Goal: Information Seeking & Learning: Learn about a topic

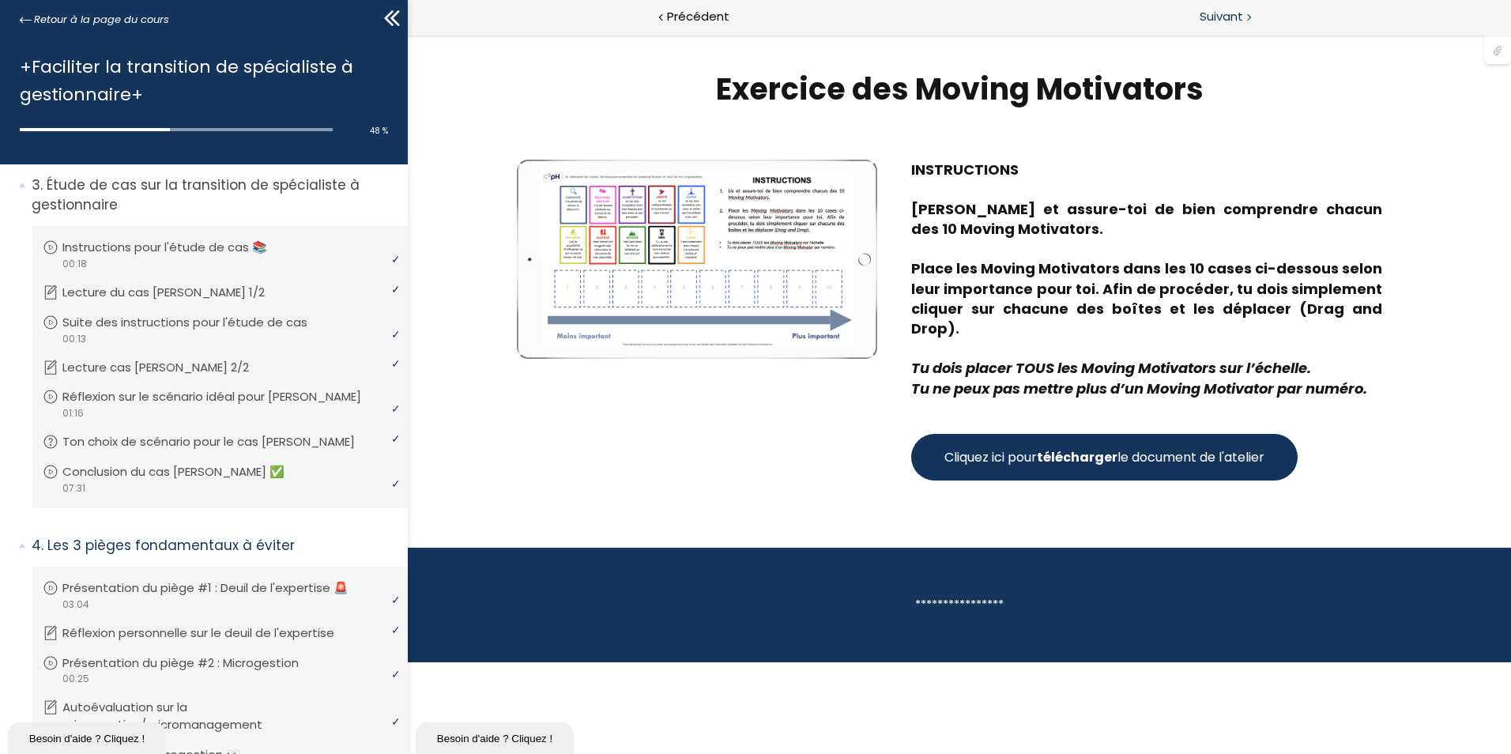
click at [1211, 13] on span "Suivant" at bounding box center [1220, 17] width 43 height 20
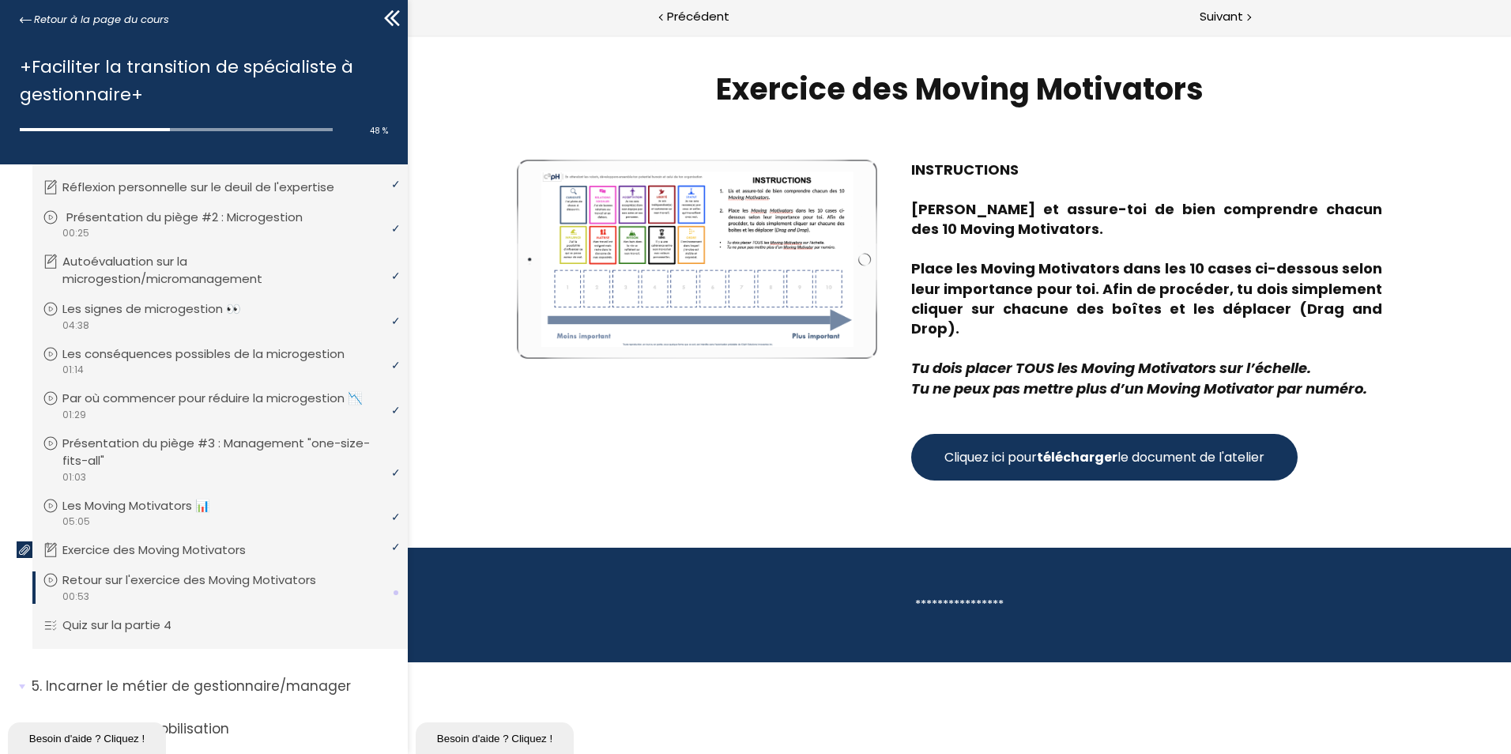
scroll to position [1028, 0]
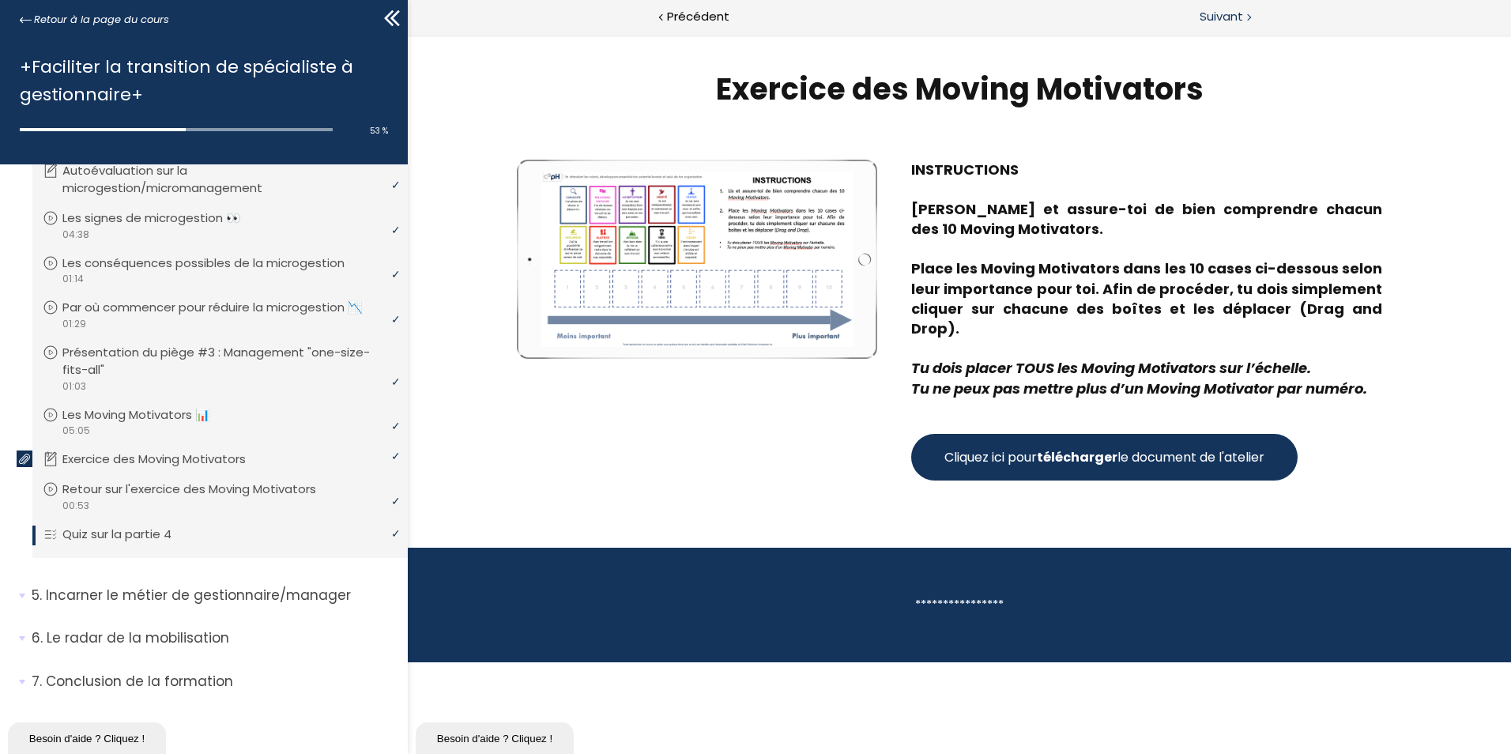
click at [1206, 12] on span "Suivant" at bounding box center [1220, 17] width 43 height 20
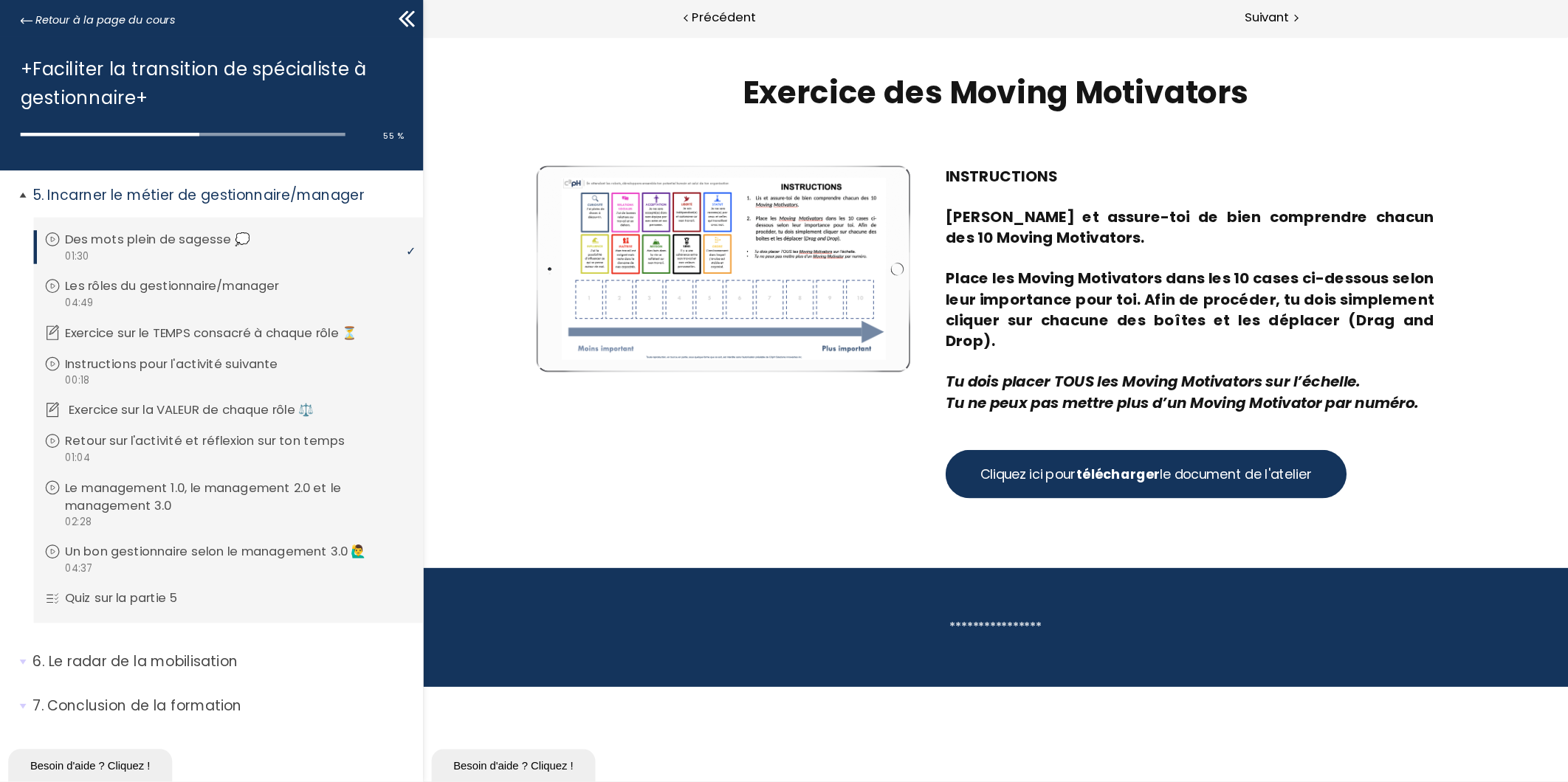
scroll to position [1341, 0]
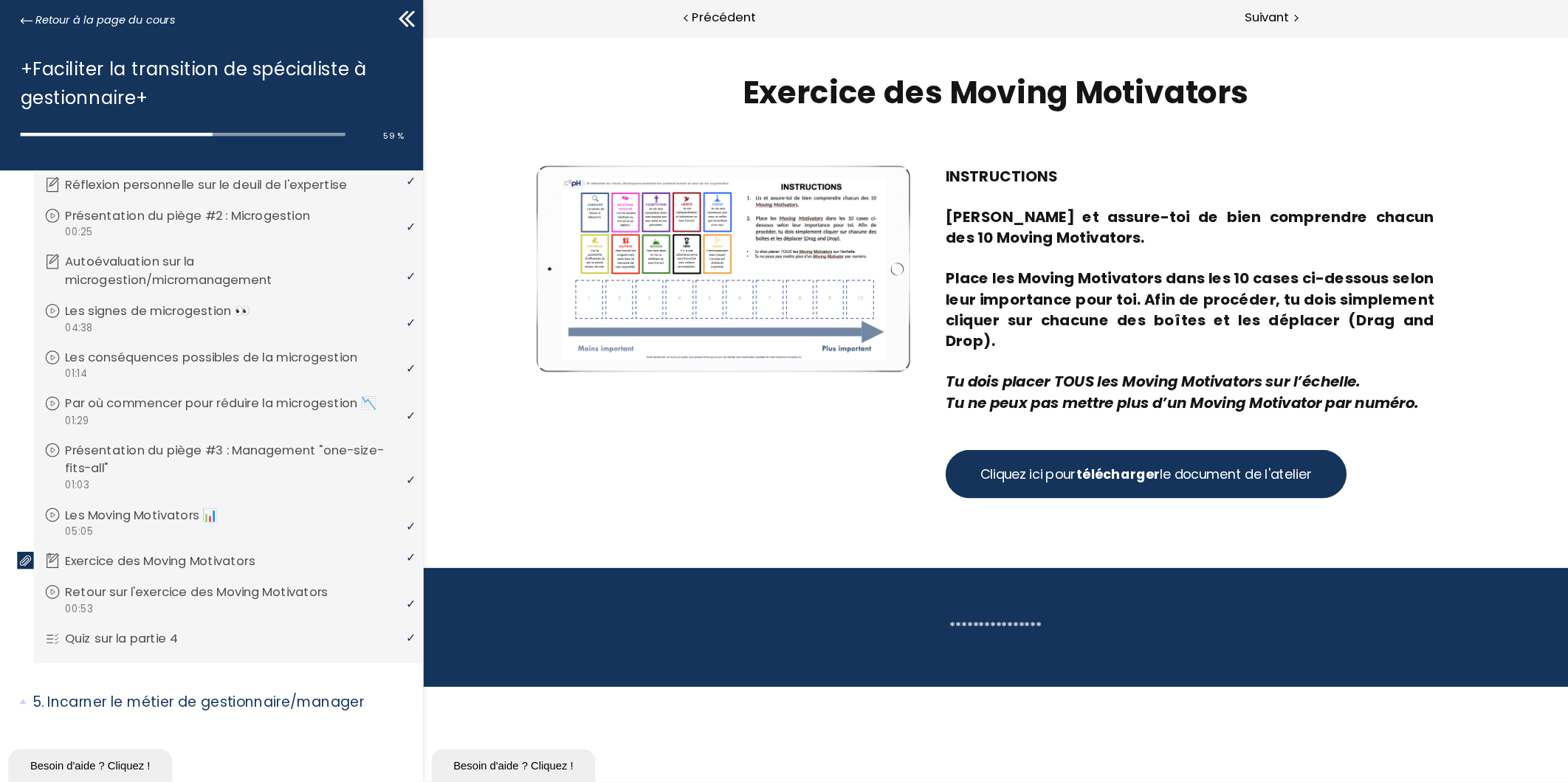
scroll to position [868, 0]
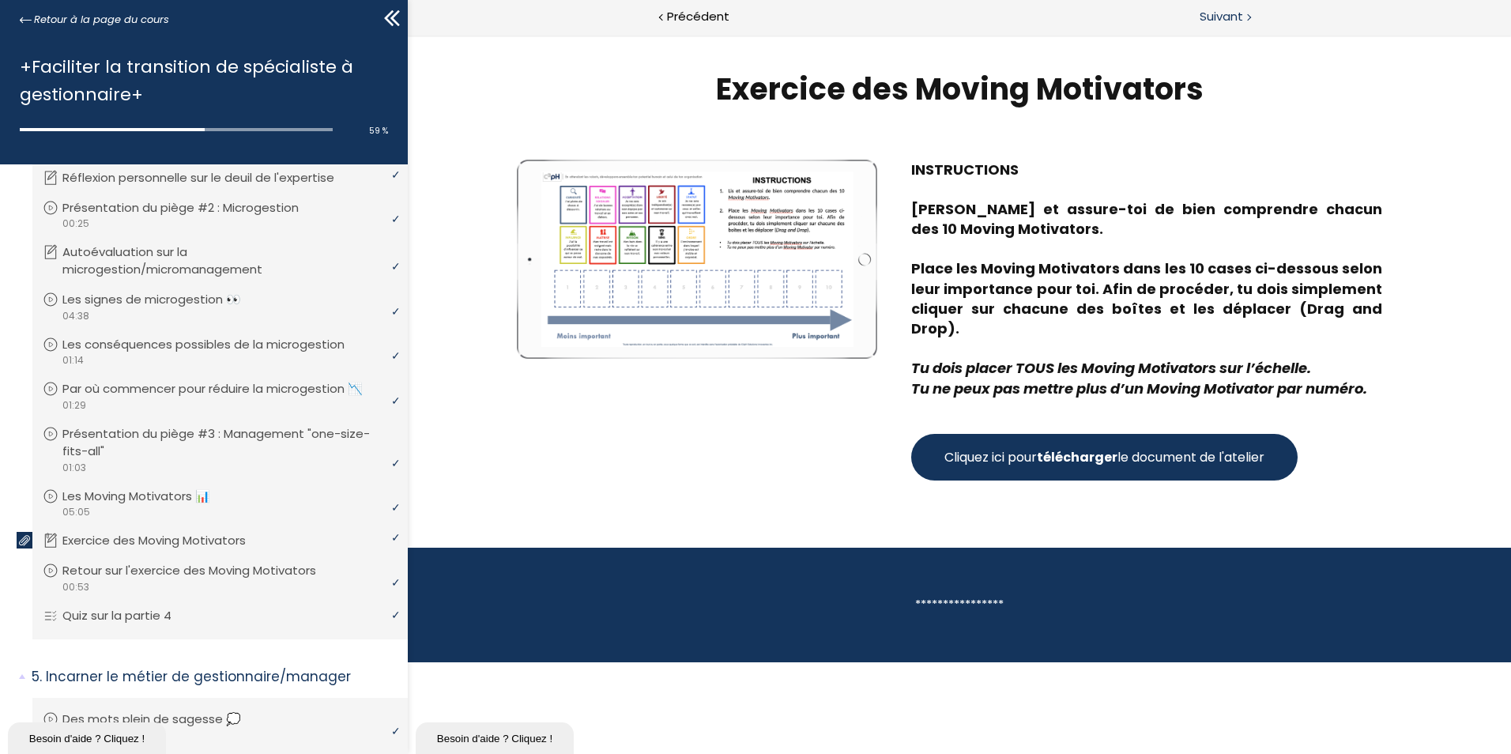
click at [1213, 13] on span "Suivant" at bounding box center [1220, 17] width 43 height 20
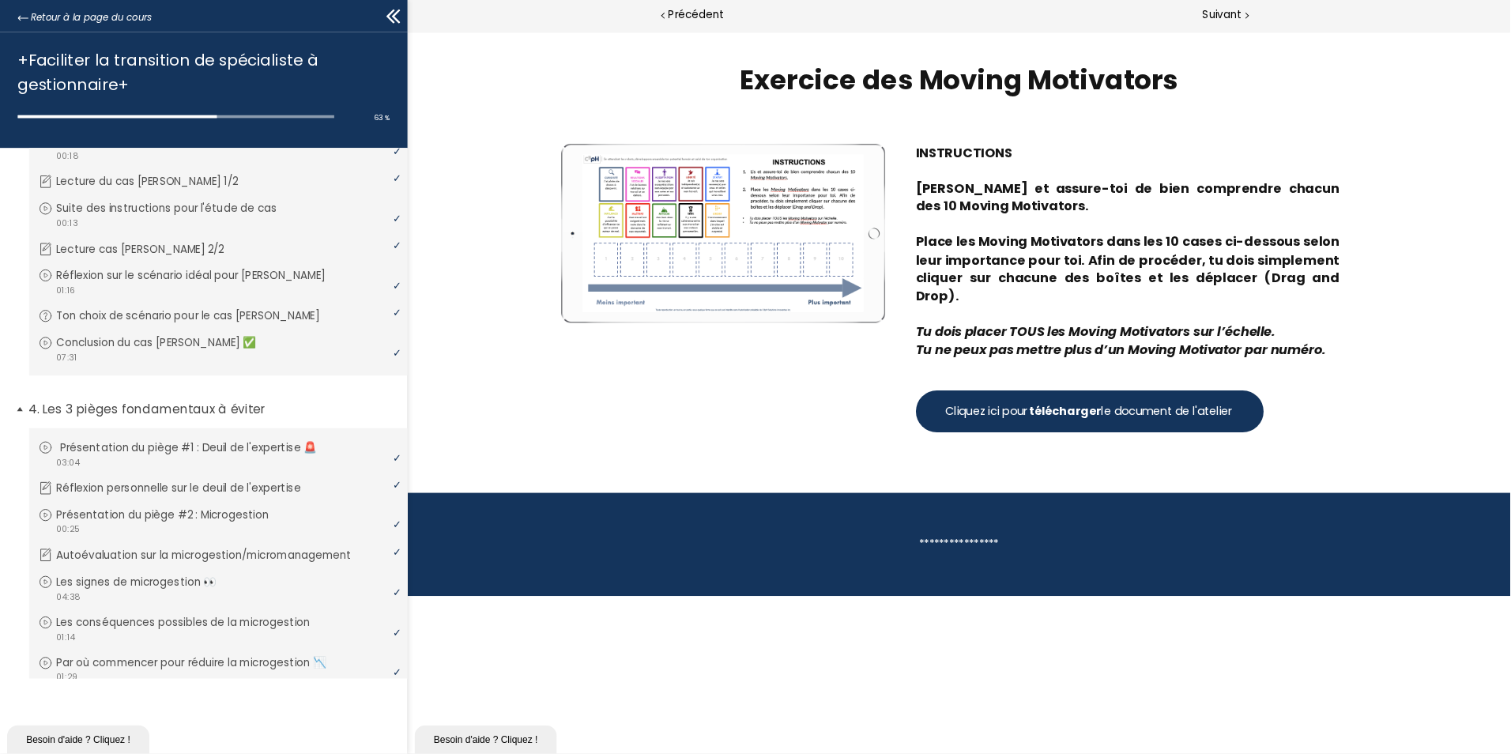
scroll to position [566, 0]
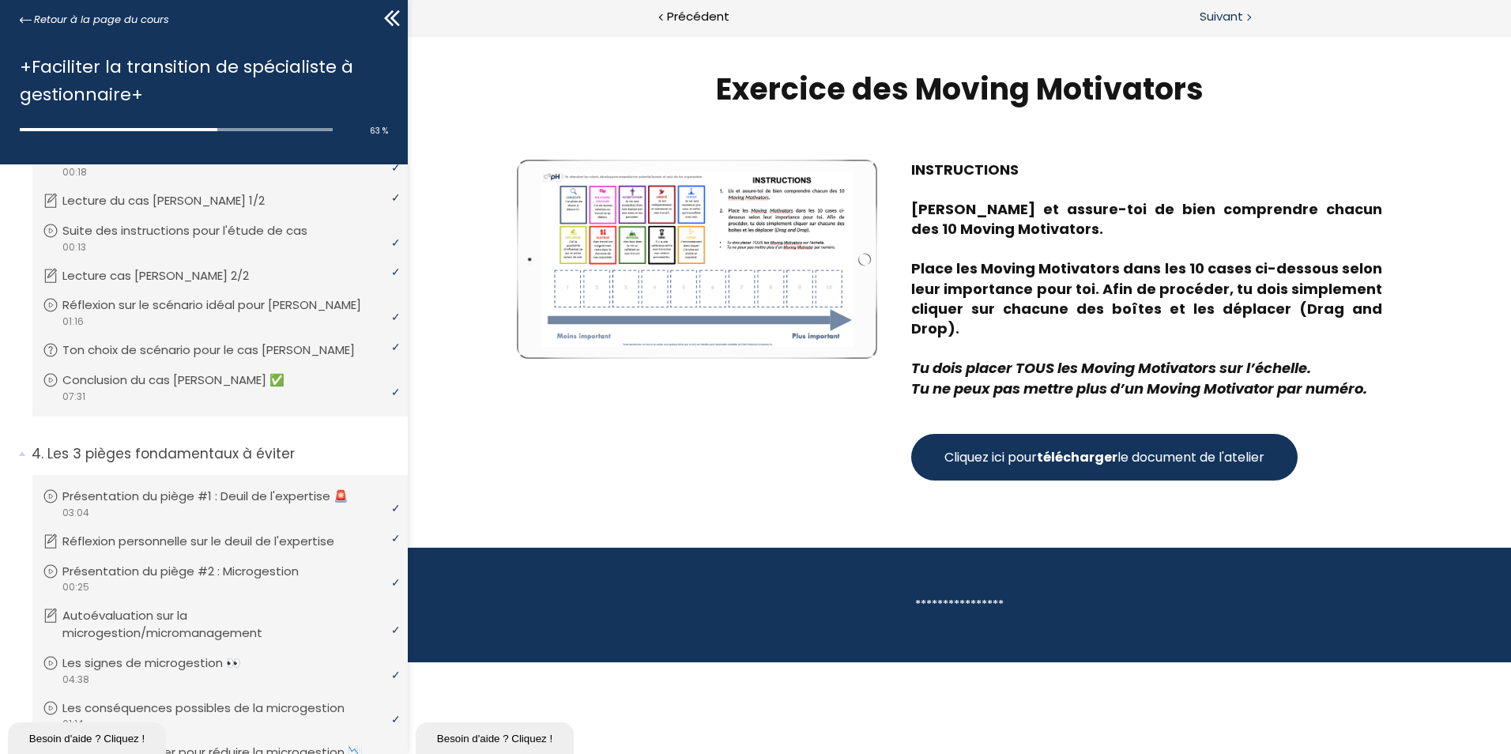
click at [1223, 17] on span "Suivant" at bounding box center [1220, 17] width 43 height 20
click at [1219, 16] on span "Suivant" at bounding box center [1220, 17] width 43 height 20
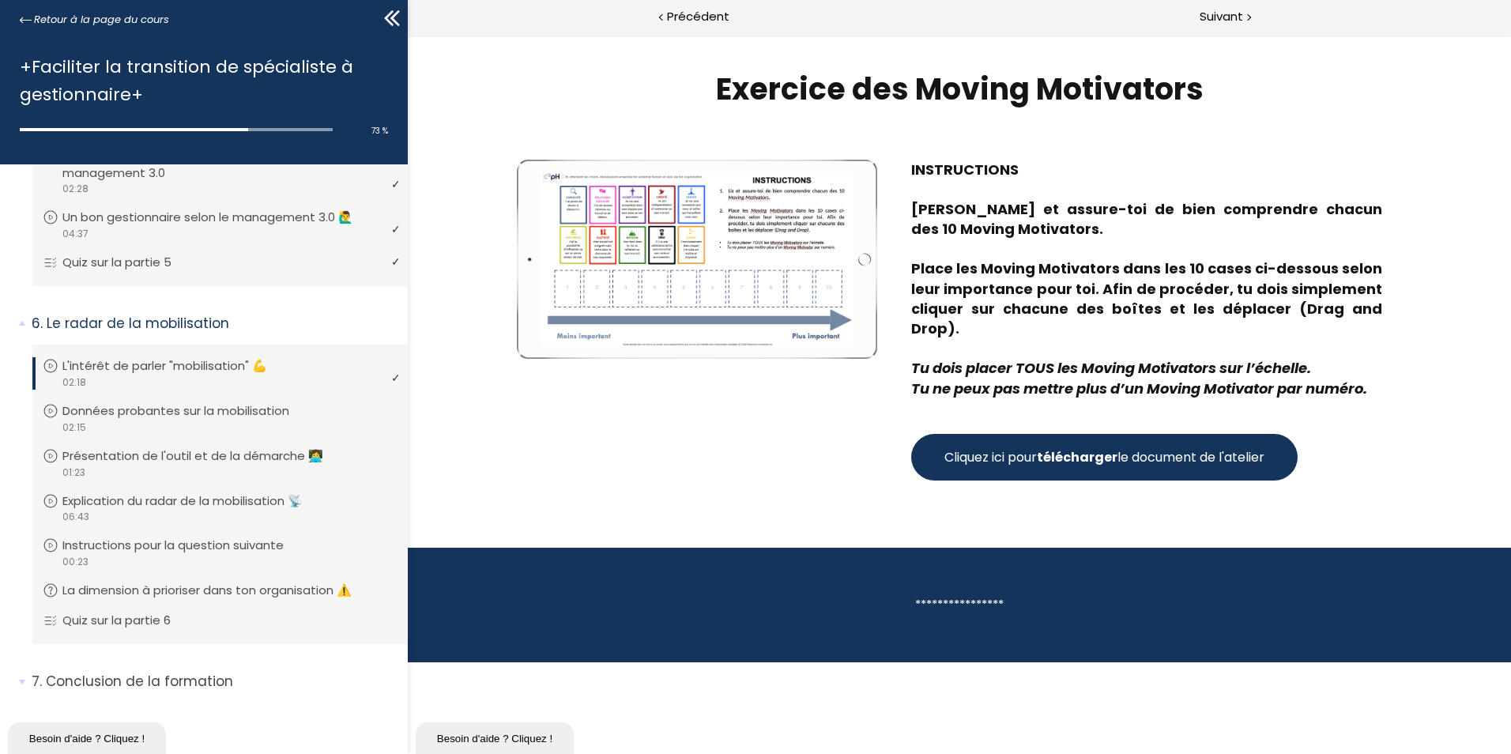
scroll to position [1749, 0]
click at [1230, 21] on span "Suivant" at bounding box center [1220, 17] width 43 height 20
click at [1209, 13] on span "Suivant" at bounding box center [1220, 17] width 43 height 20
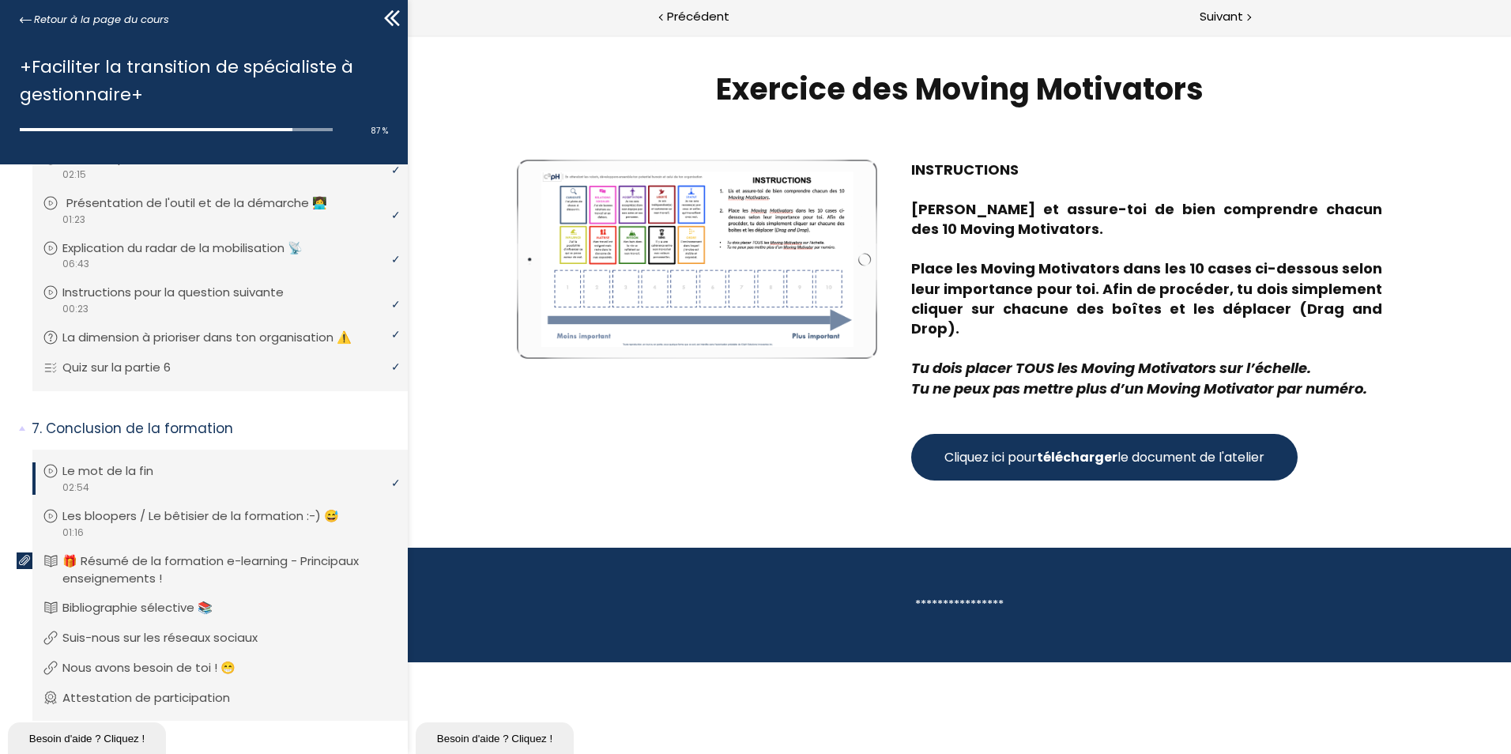
scroll to position [2036, 0]
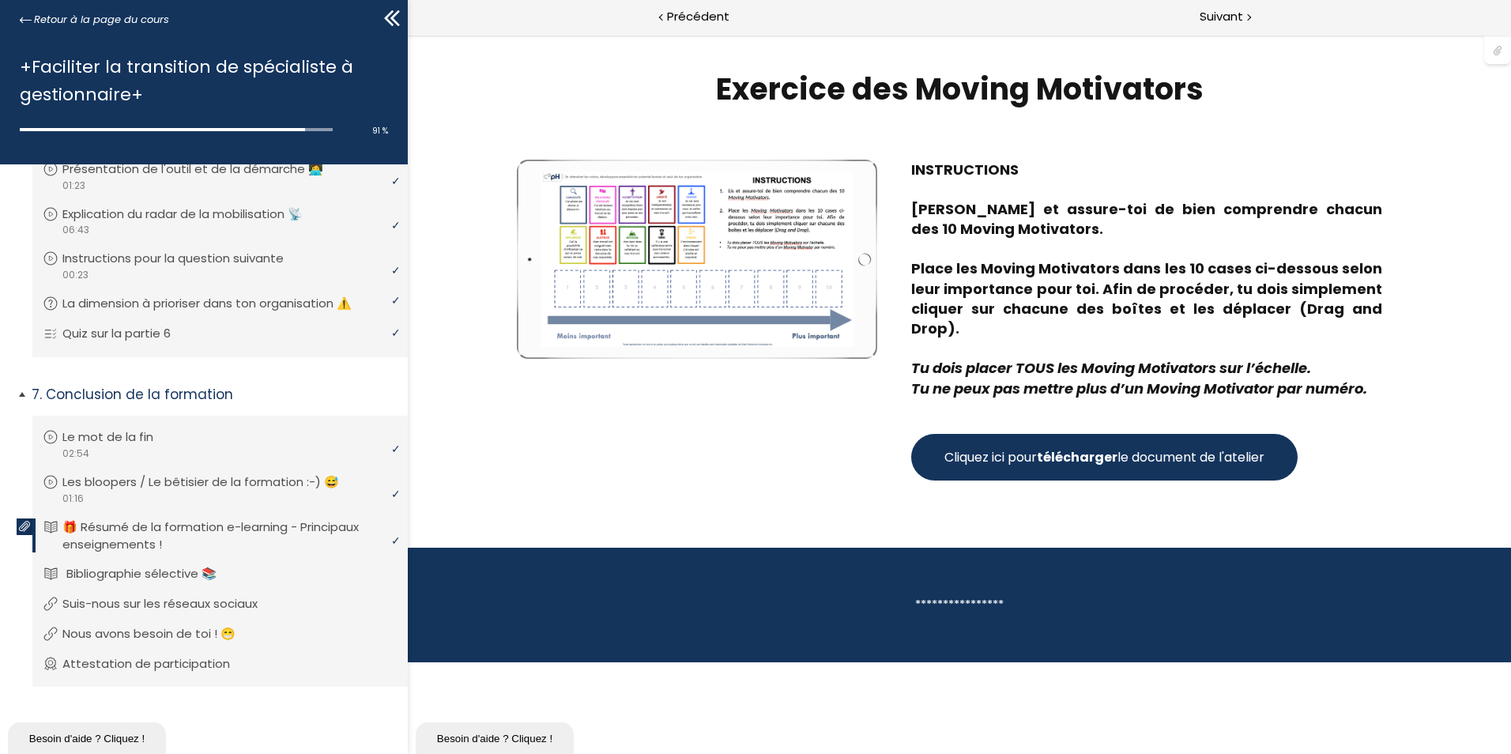
click at [160, 574] on p "Bibliographie sélective 📚" at bounding box center [153, 573] width 174 height 17
click at [174, 631] on p "Nous avons besoin de toi ! 😁" at bounding box center [164, 633] width 197 height 17
click at [151, 664] on p "Attestation de participation" at bounding box center [161, 663] width 191 height 17
drag, startPoint x: 163, startPoint y: 600, endPoint x: 235, endPoint y: 616, distance: 74.4
click at [164, 600] on p "Suis-nous sur les réseaux sociaux" at bounding box center [171, 603] width 219 height 17
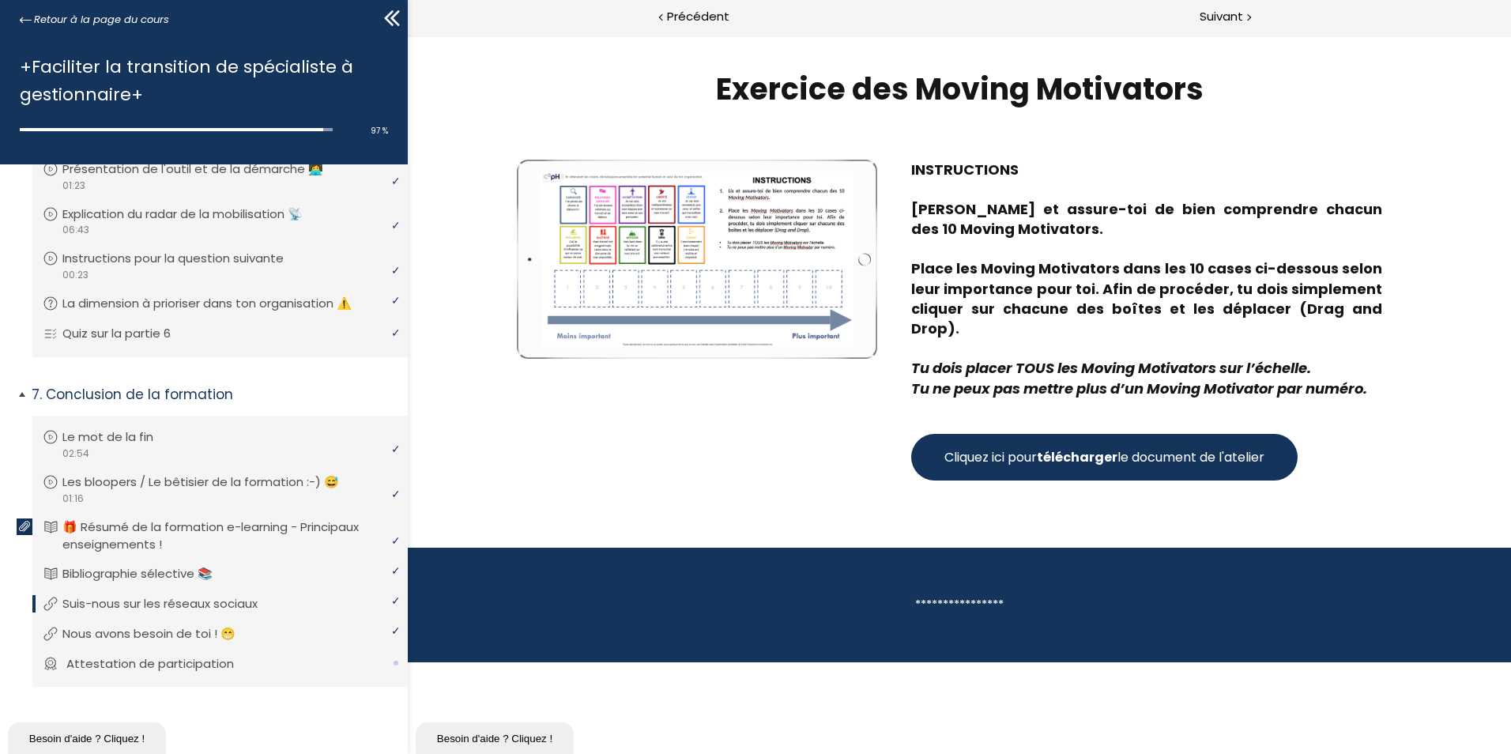
drag, startPoint x: 167, startPoint y: 660, endPoint x: 182, endPoint y: 660, distance: 15.0
click at [167, 661] on p "Attestation de participation" at bounding box center [161, 663] width 191 height 17
click at [1230, 13] on span "Suivant" at bounding box center [1220, 17] width 43 height 20
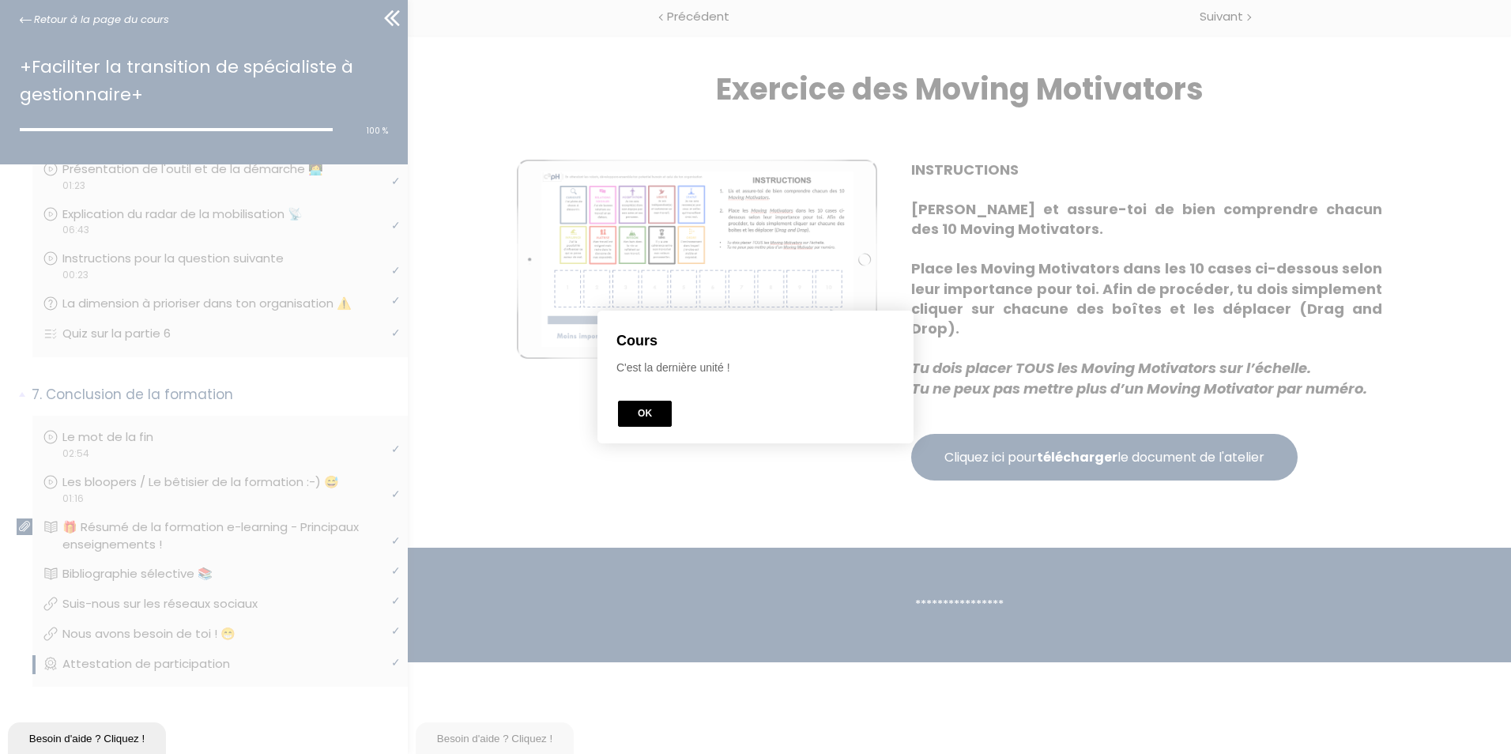
click at [645, 417] on button "OK" at bounding box center [645, 414] width 54 height 26
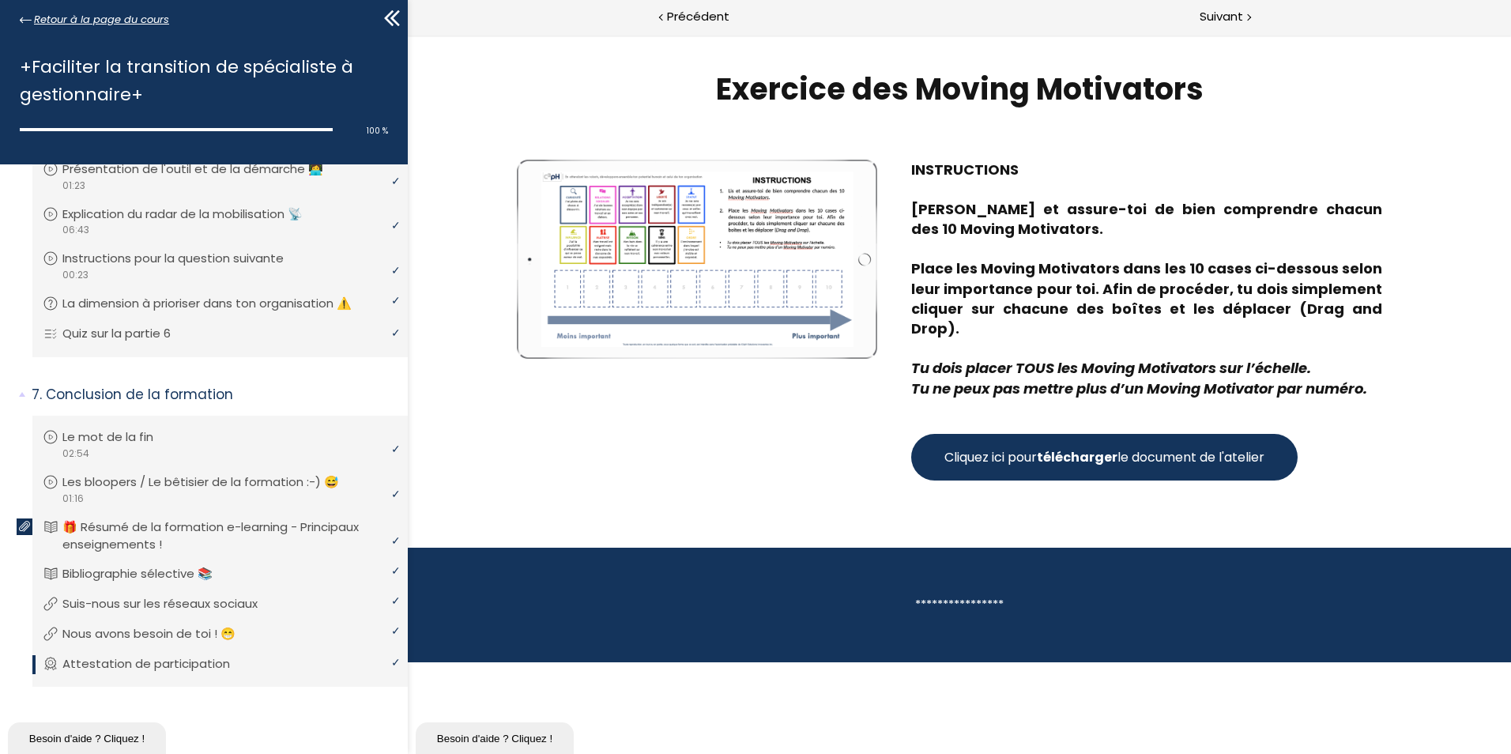
click at [89, 16] on span "Retour à la page du cours" at bounding box center [101, 19] width 135 height 17
